Goal: Navigation & Orientation: Find specific page/section

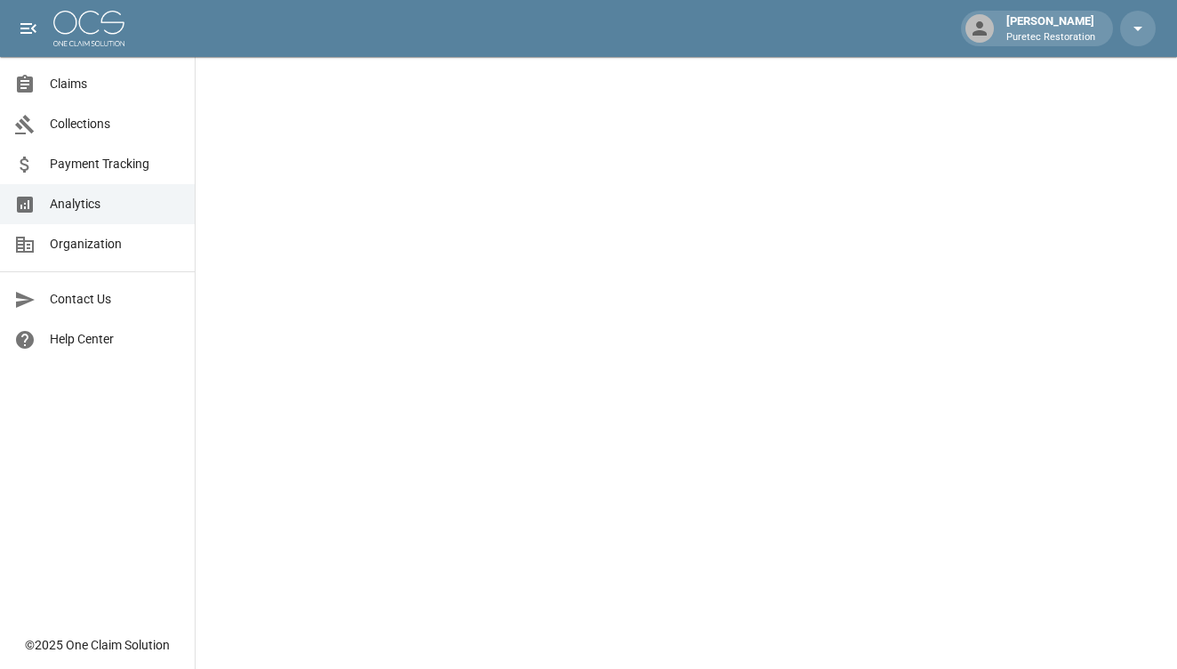
click at [70, 204] on span "Analytics" at bounding box center [115, 204] width 131 height 19
click at [71, 83] on span "Claims" at bounding box center [115, 84] width 131 height 19
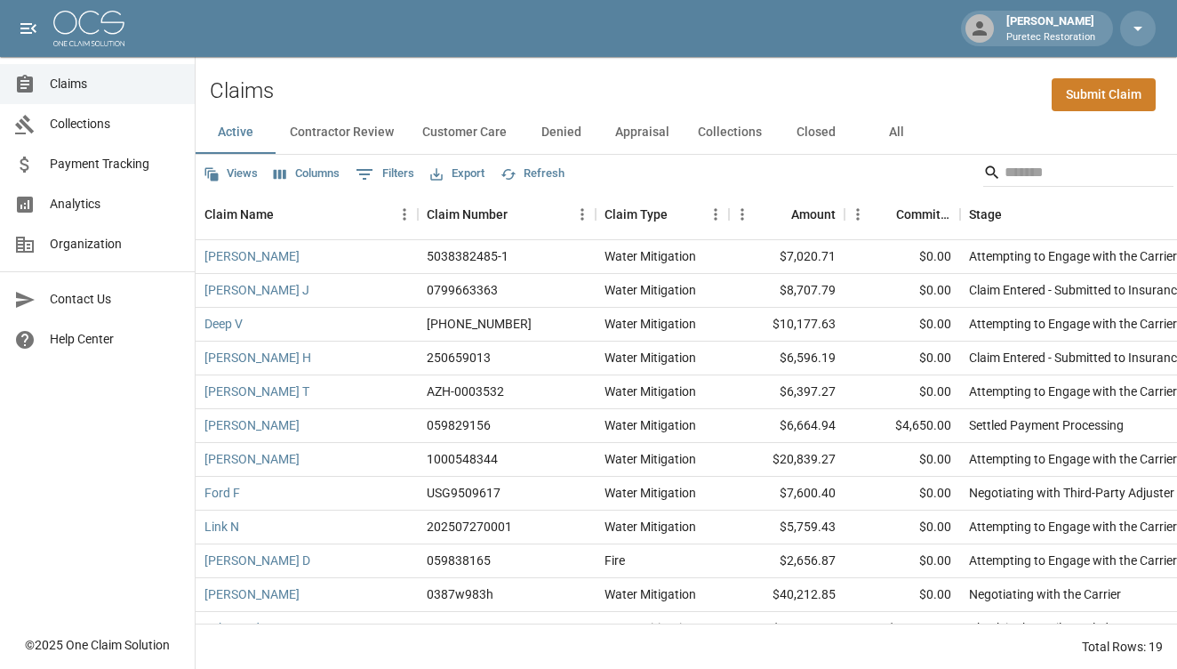
click at [740, 128] on button "Collections" at bounding box center [730, 132] width 92 height 43
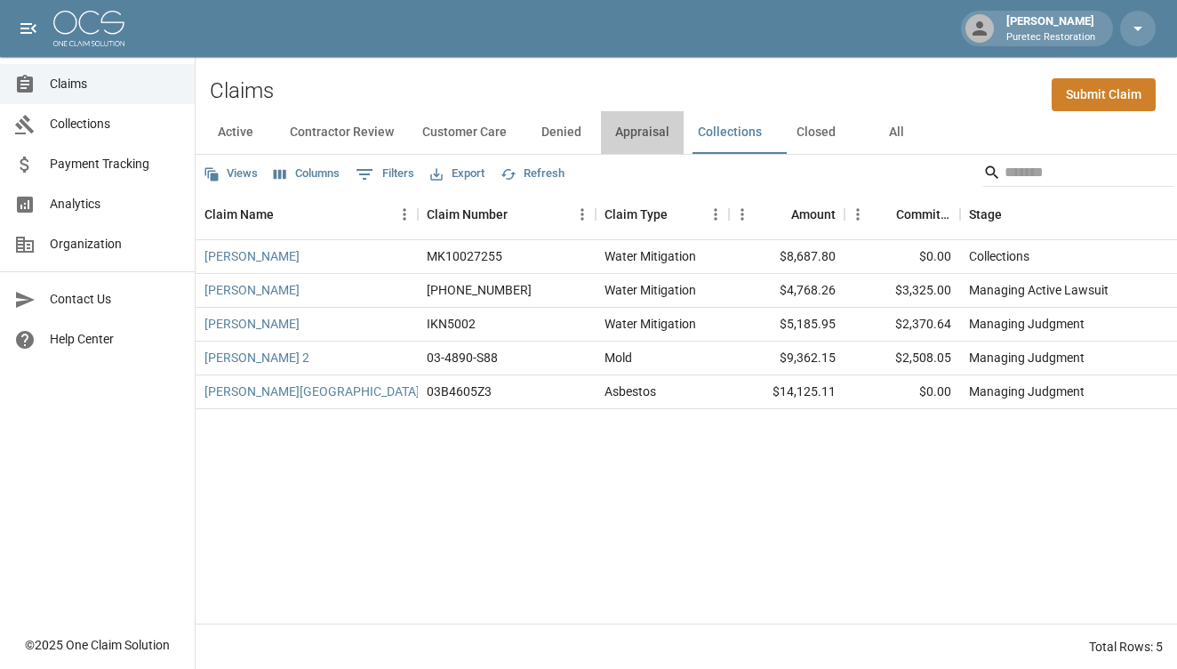
click at [651, 130] on button "Appraisal" at bounding box center [642, 132] width 83 height 43
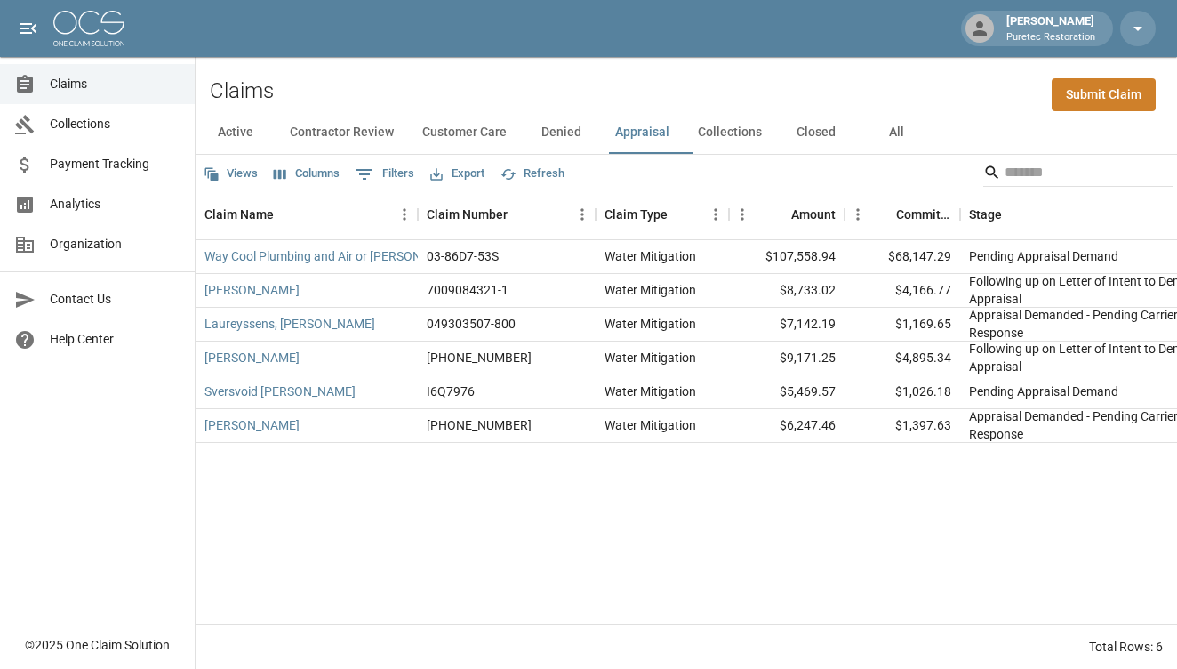
click at [572, 138] on button "Denied" at bounding box center [561, 132] width 80 height 43
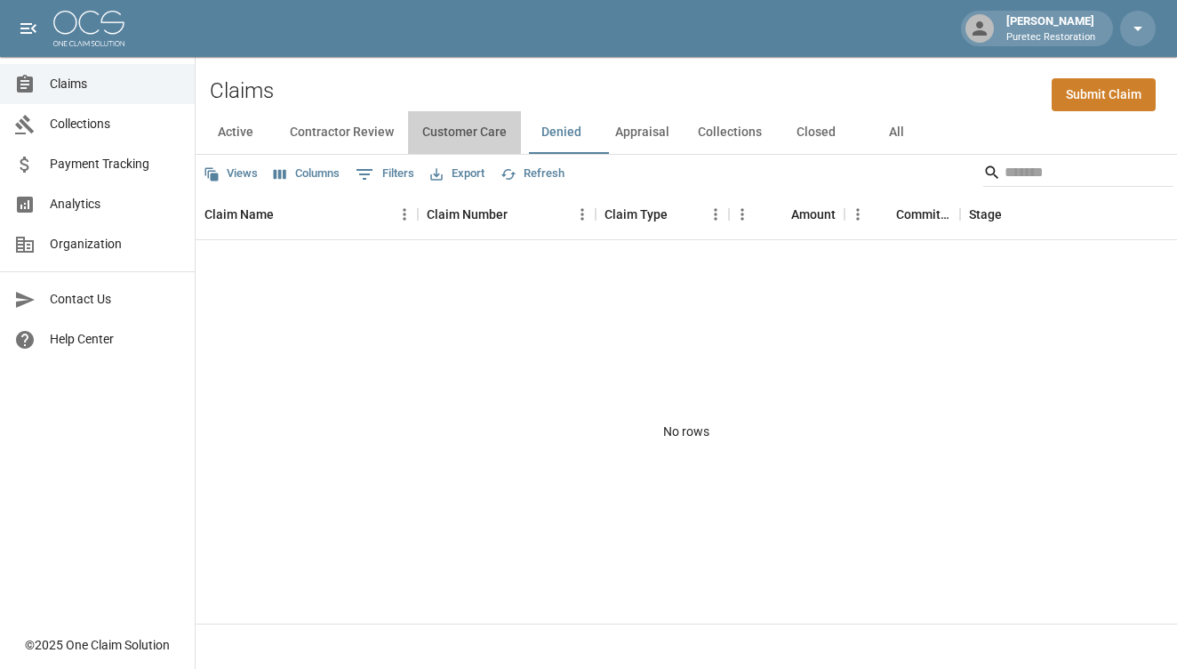
click at [486, 133] on button "Customer Care" at bounding box center [464, 132] width 113 height 43
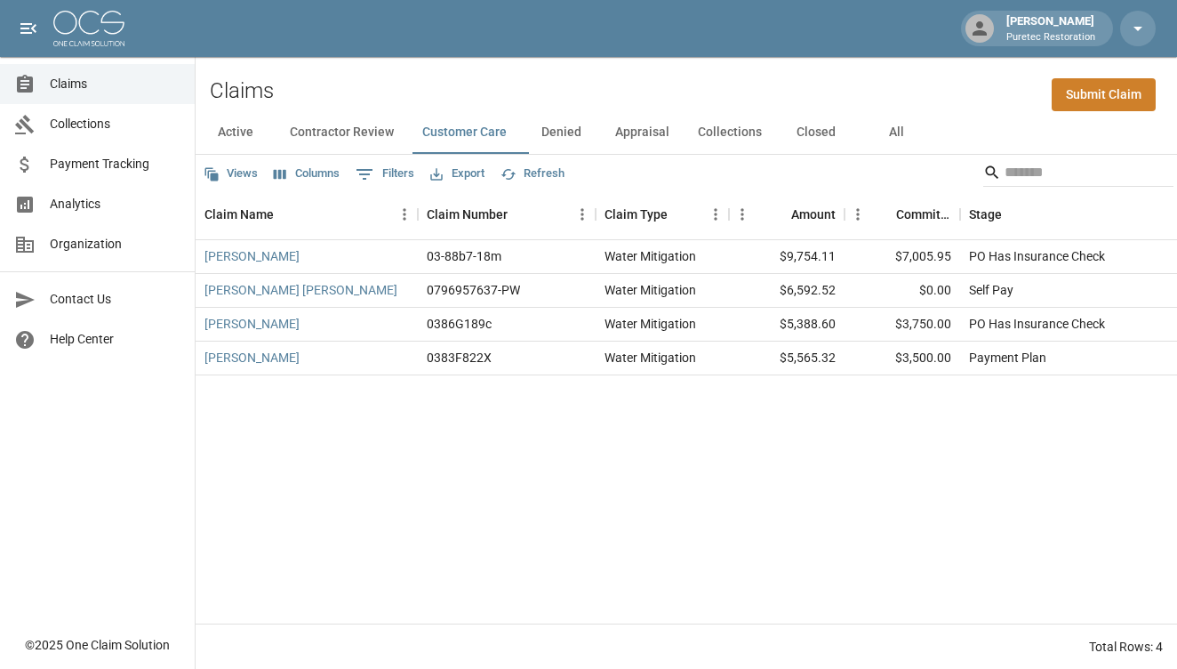
click at [375, 137] on button "Contractor Review" at bounding box center [342, 132] width 133 height 43
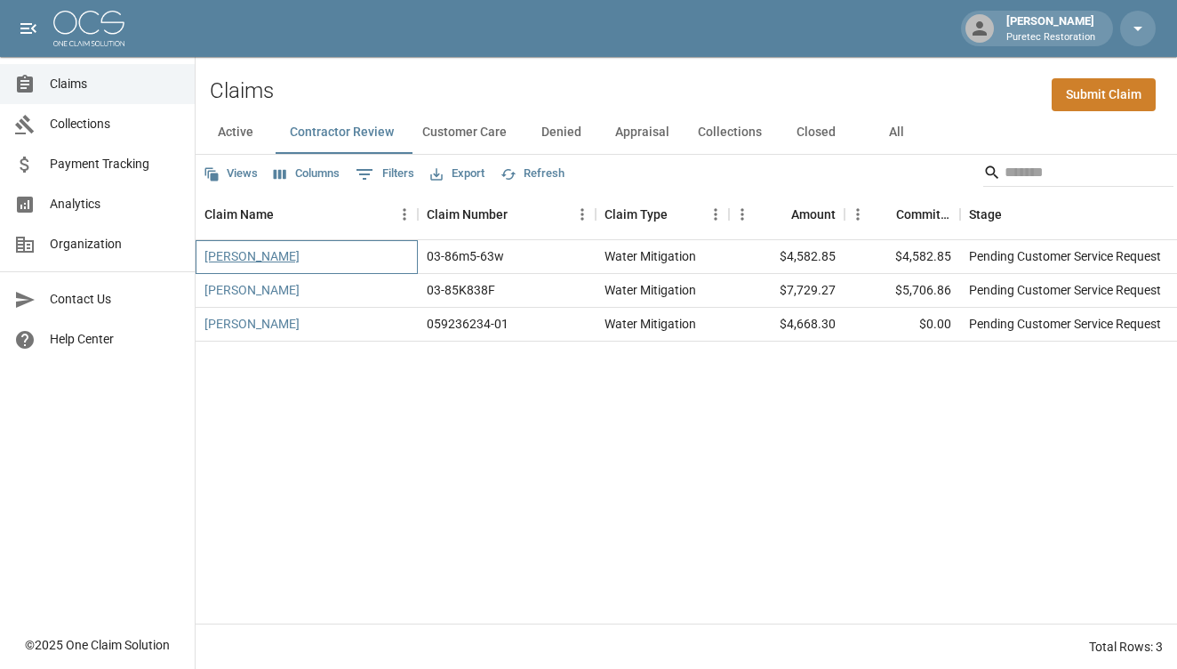
click at [296, 257] on link "[PERSON_NAME]" at bounding box center [252, 256] width 95 height 18
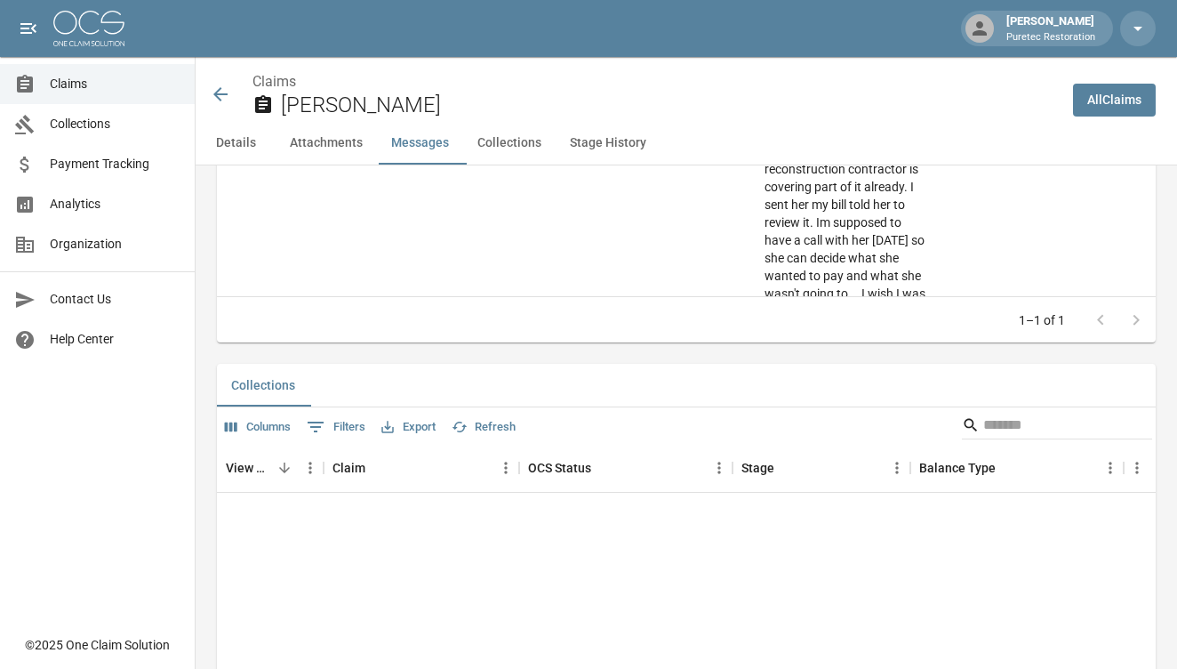
scroll to position [2018, 0]
